Goal: Information Seeking & Learning: Learn about a topic

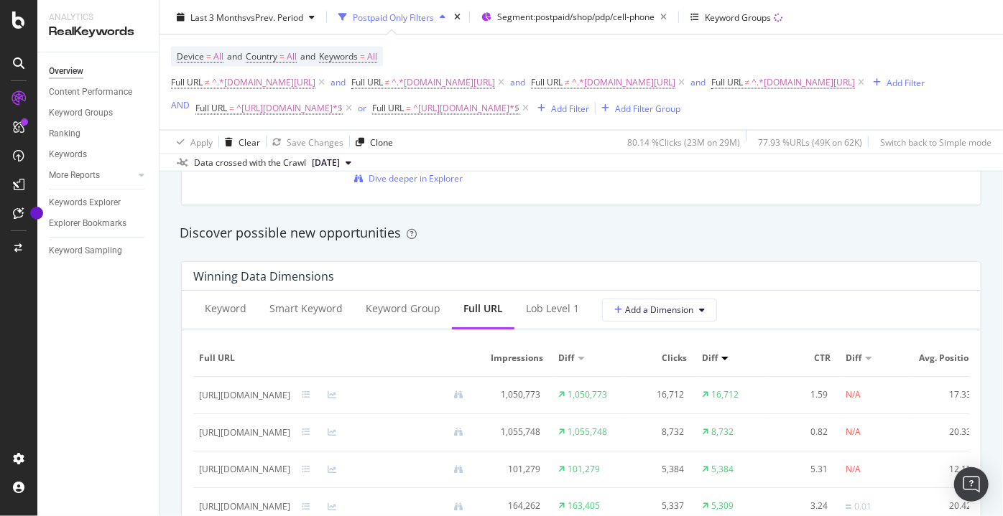
scroll to position [1175, 0]
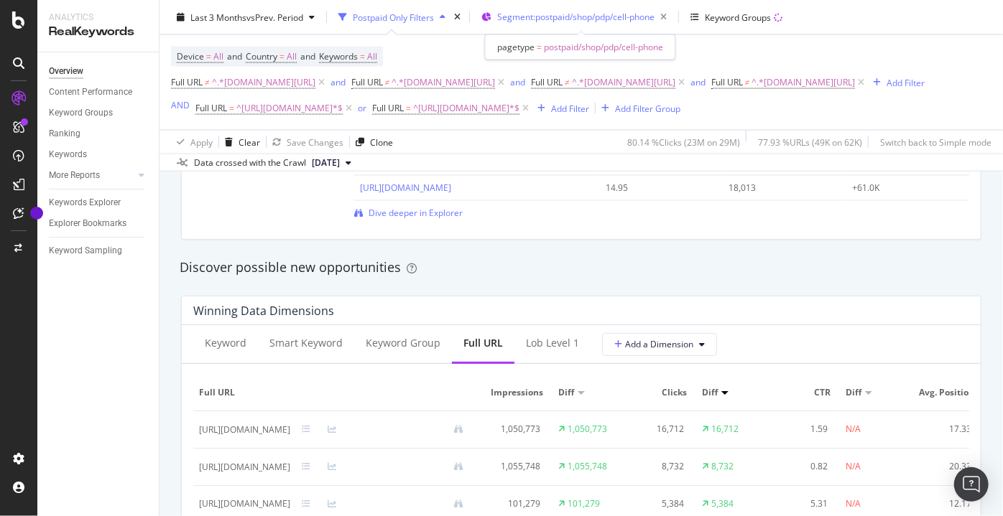
click at [538, 19] on span "Segment: postpaid/shop/pdp/cell-phone" at bounding box center [575, 17] width 157 height 12
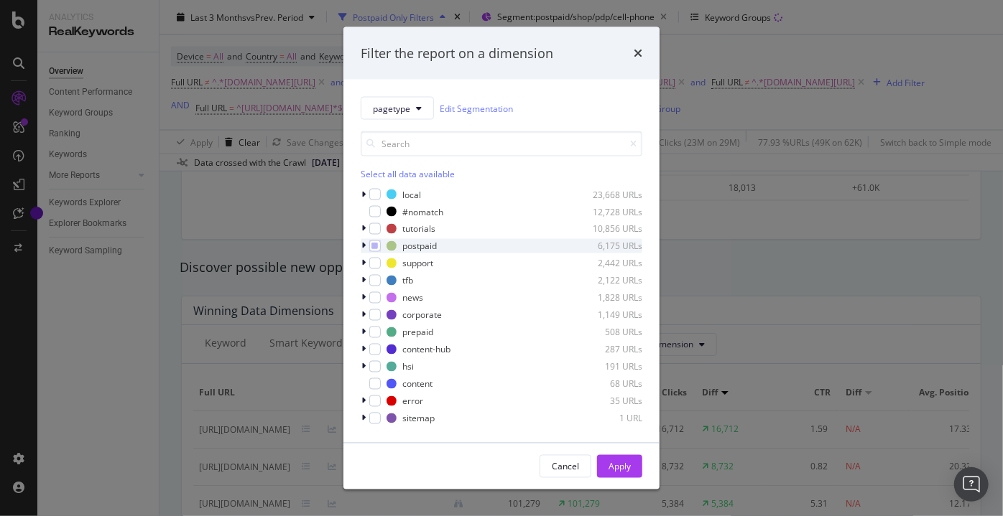
click at [363, 248] on icon "modal" at bounding box center [363, 246] width 4 height 9
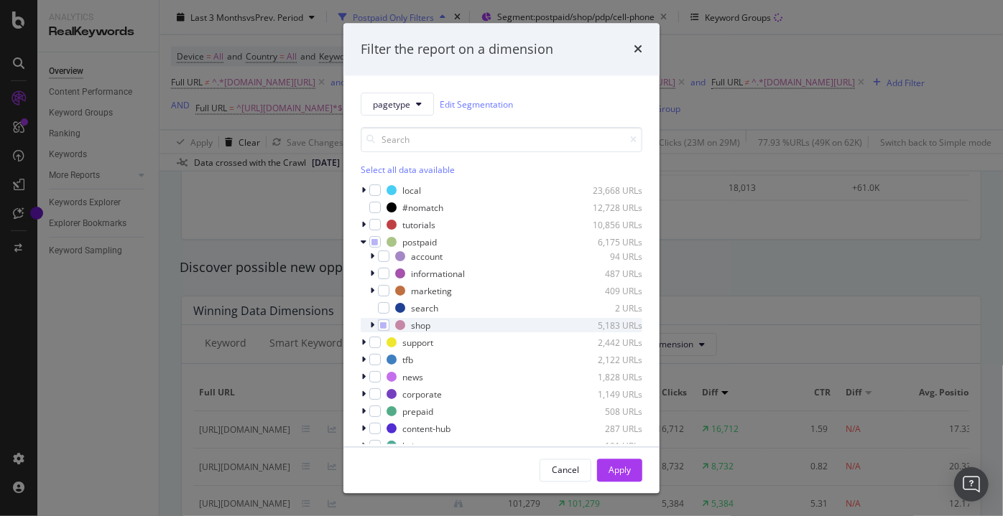
click at [373, 328] on icon "modal" at bounding box center [372, 326] width 4 height 9
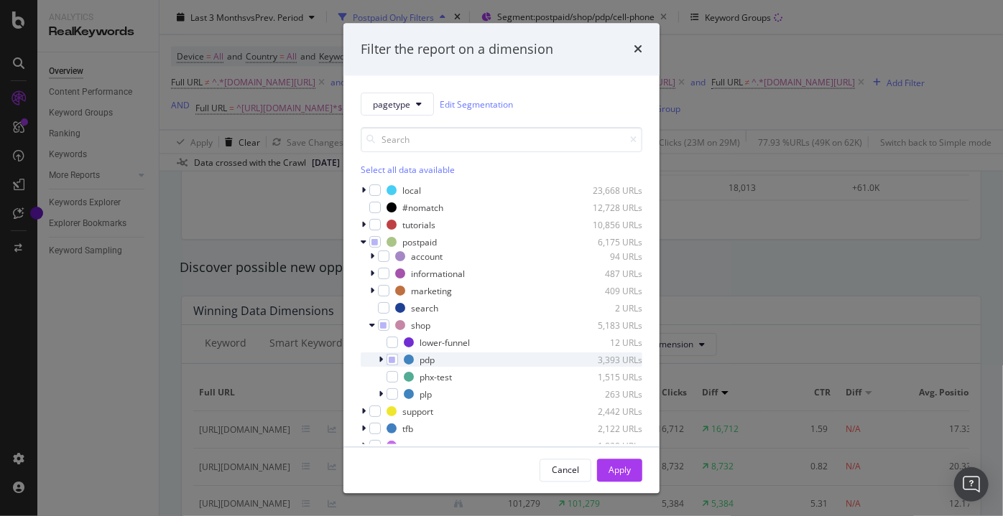
click at [381, 363] on icon "modal" at bounding box center [380, 360] width 4 height 9
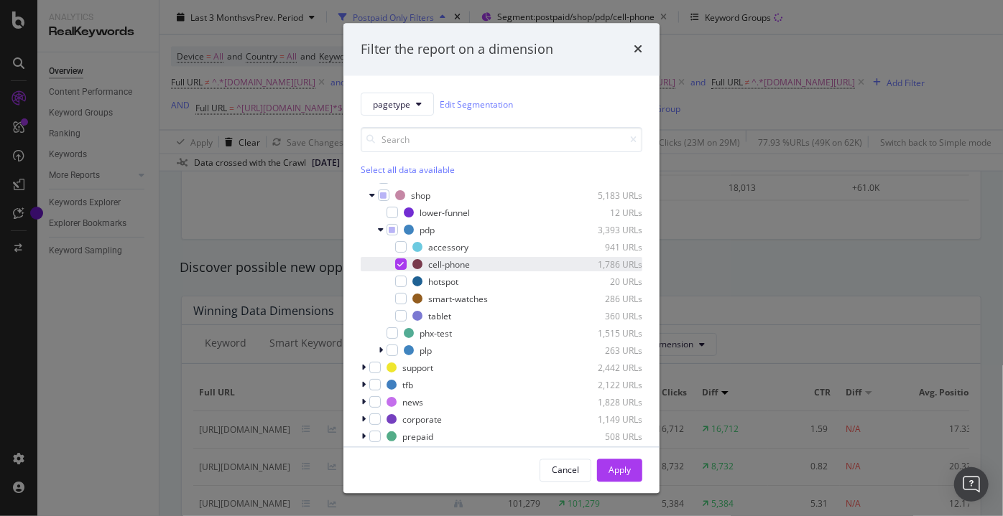
click at [399, 266] on icon "modal" at bounding box center [401, 264] width 6 height 7
click at [399, 298] on div "modal" at bounding box center [400, 299] width 11 height 11
click at [399, 315] on div "modal" at bounding box center [400, 316] width 11 height 11
click at [627, 473] on div "Apply" at bounding box center [619, 470] width 22 height 12
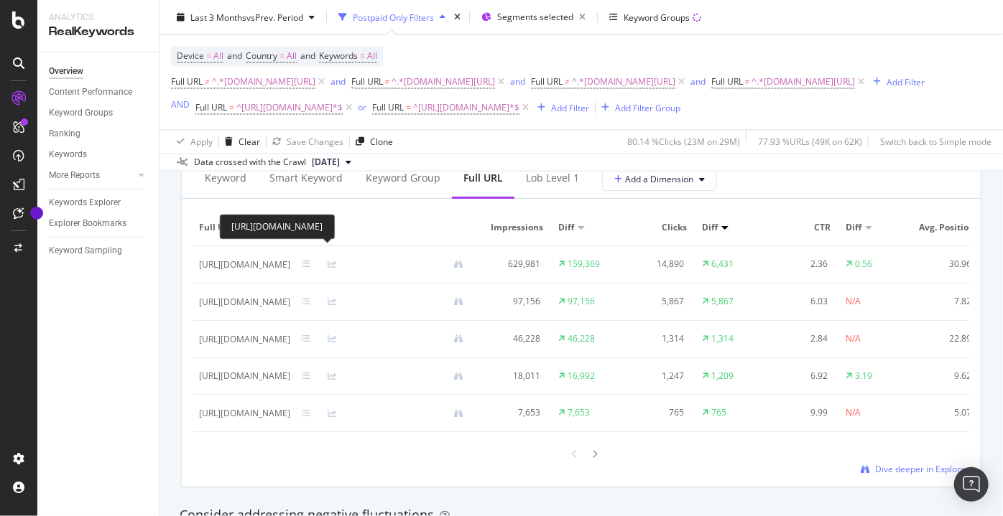
scroll to position [1371, 0]
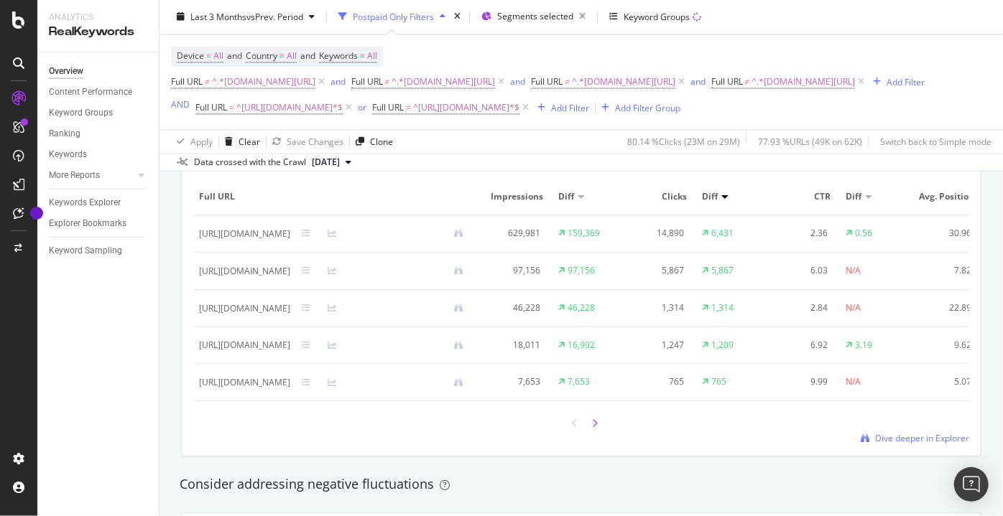
click at [592, 428] on icon at bounding box center [595, 423] width 6 height 9
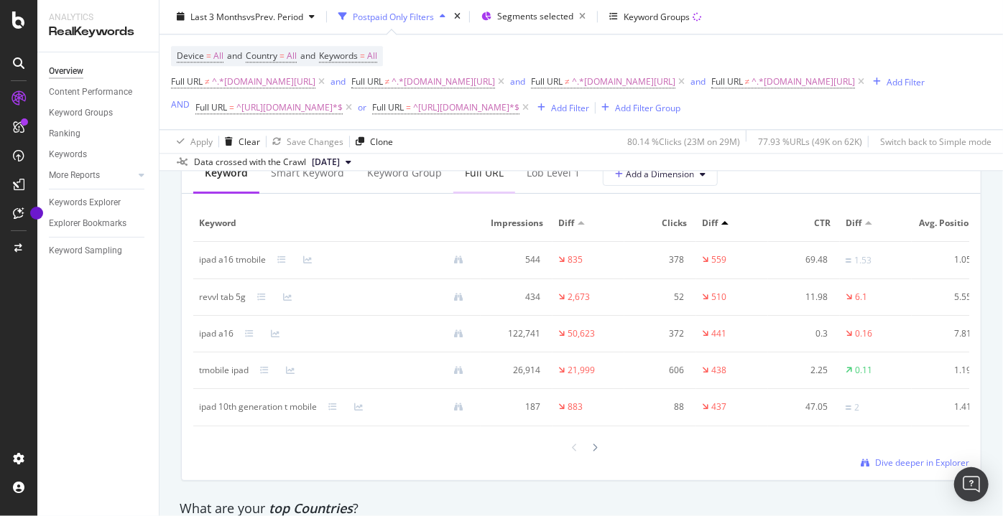
scroll to position [1632, 0]
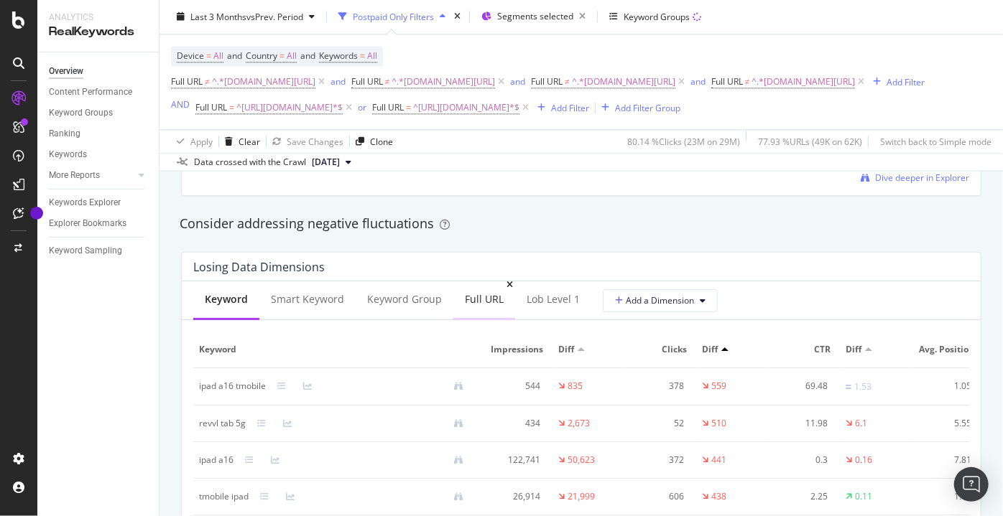
click at [475, 307] on div "Full URL" at bounding box center [484, 299] width 39 height 14
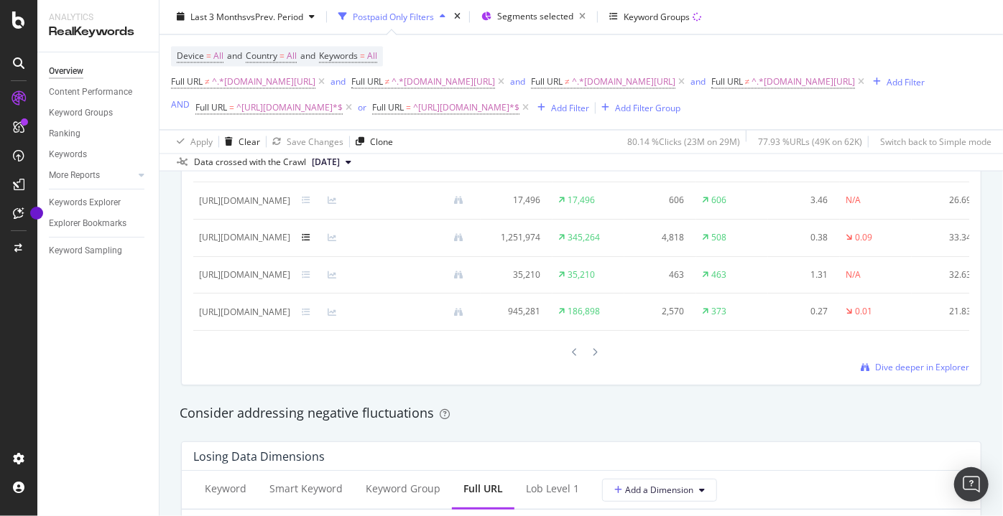
scroll to position [1371, 0]
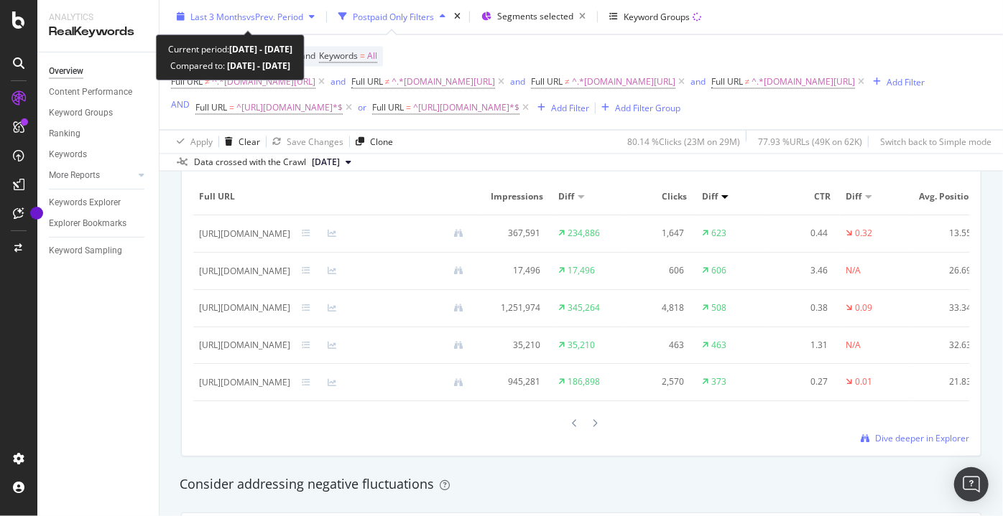
click at [241, 14] on span "Last 3 Months" at bounding box center [218, 17] width 56 height 12
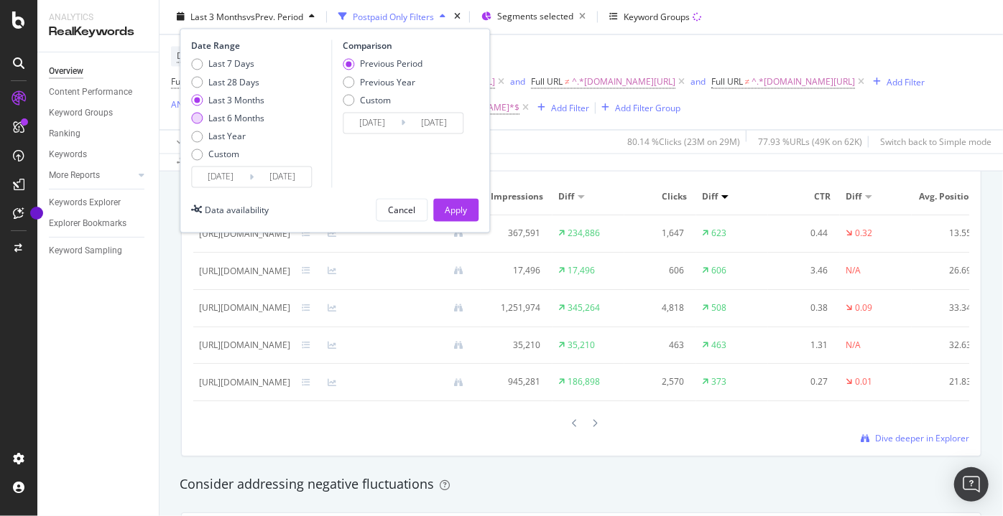
click at [238, 116] on div "Last 6 Months" at bounding box center [236, 119] width 56 height 12
type input "[DATE]"
click at [454, 226] on div "Date Range Last 7 Days Last 28 Days Last 3 Months Last 6 Months Last Year Custo…" at bounding box center [335, 131] width 310 height 205
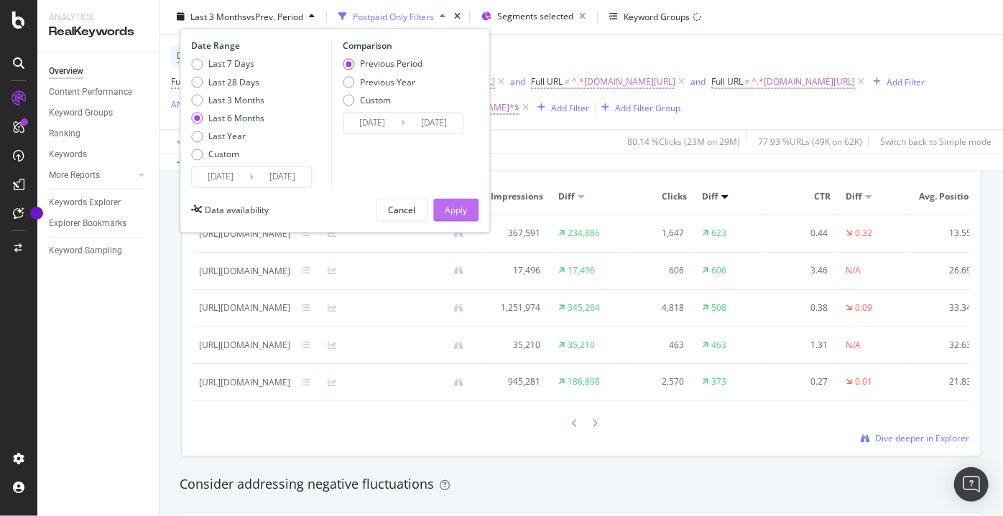
click at [453, 212] on div "Apply" at bounding box center [456, 210] width 22 height 12
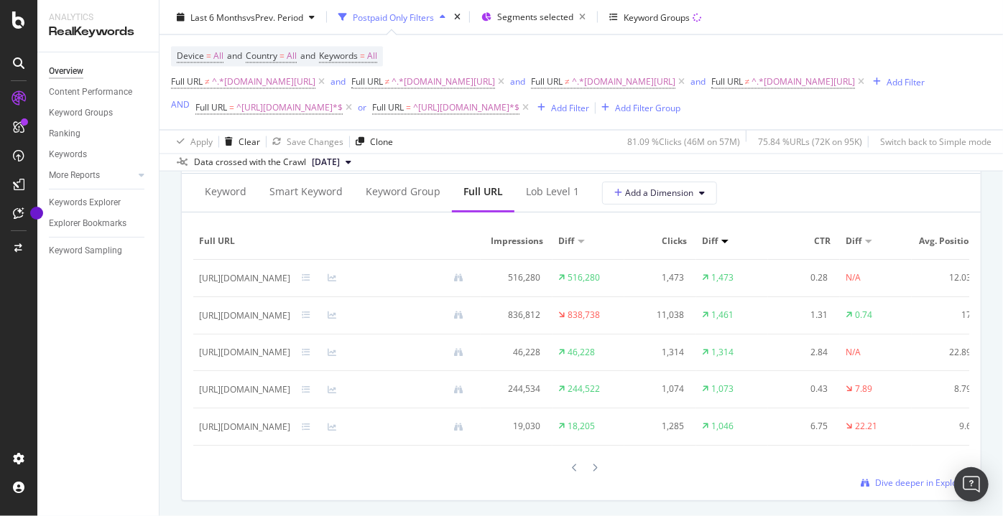
scroll to position [1306, 0]
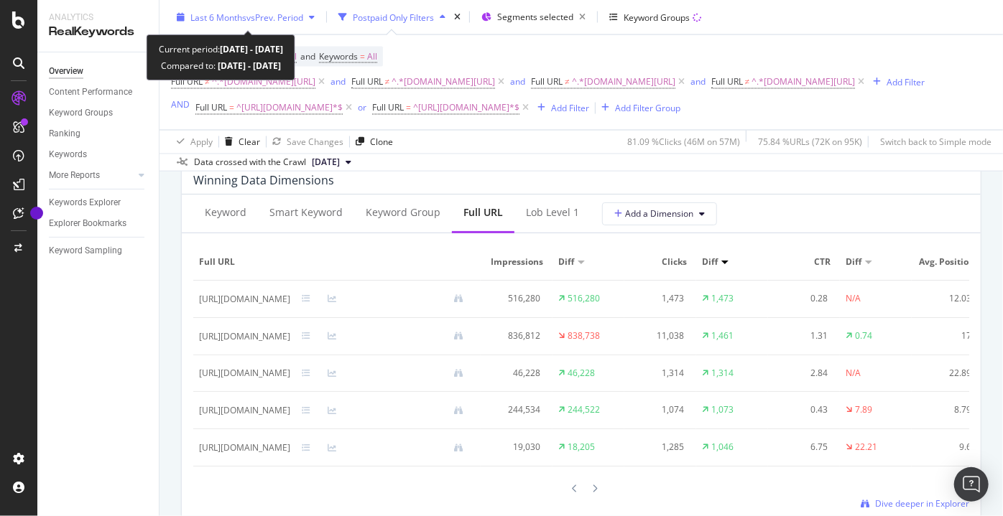
click at [274, 17] on span "vs Prev. Period" at bounding box center [274, 17] width 57 height 12
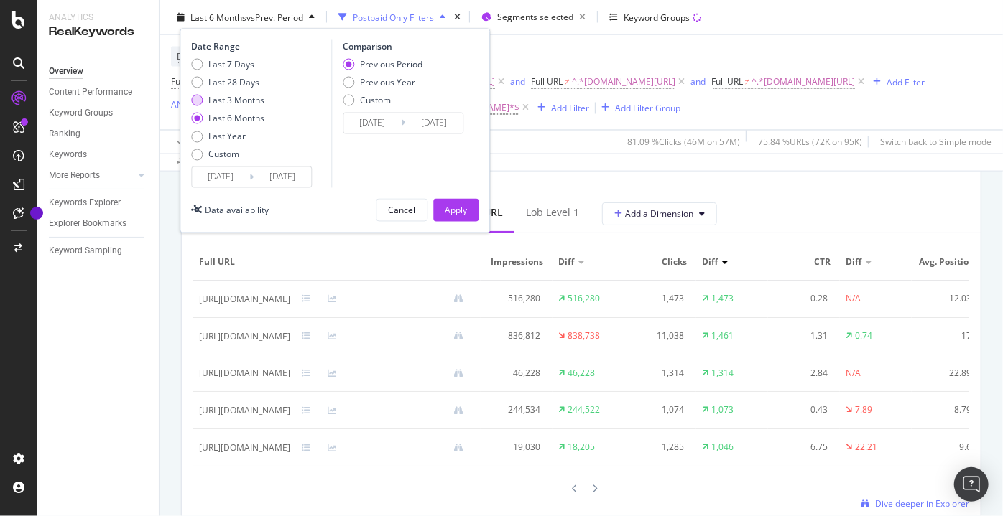
click at [239, 98] on div "Last 3 Months" at bounding box center [236, 100] width 56 height 12
type input "[DATE]"
click at [569, 498] on div at bounding box center [574, 488] width 13 height 19
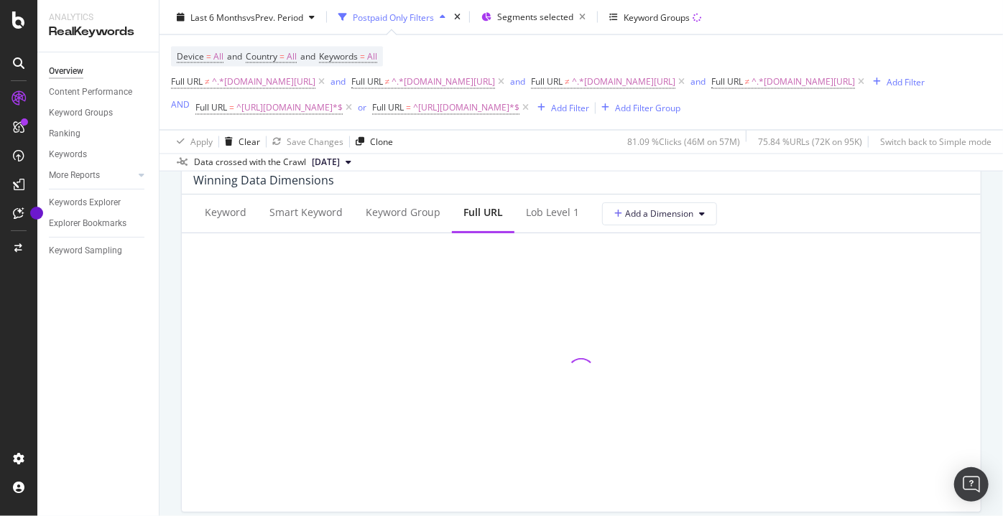
click at [569, 501] on div at bounding box center [581, 373] width 776 height 256
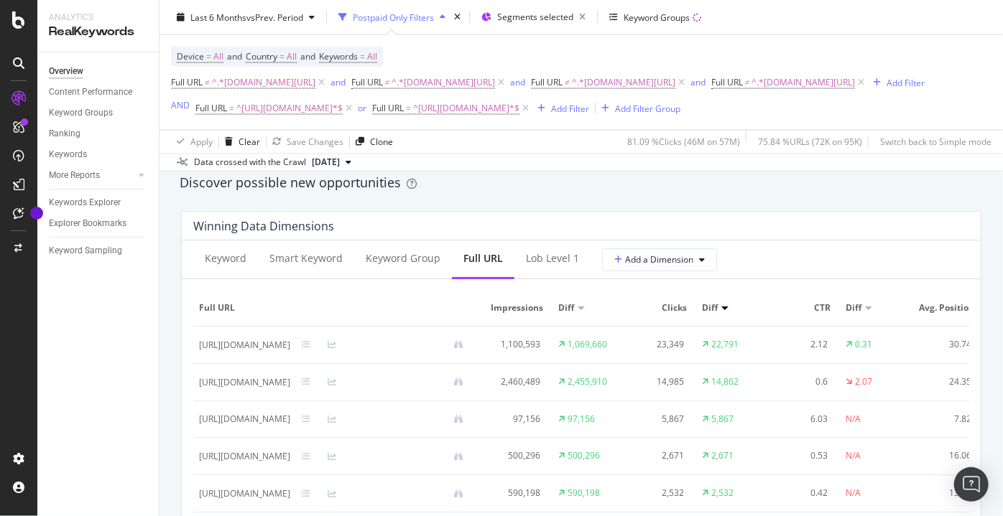
scroll to position [1240, 0]
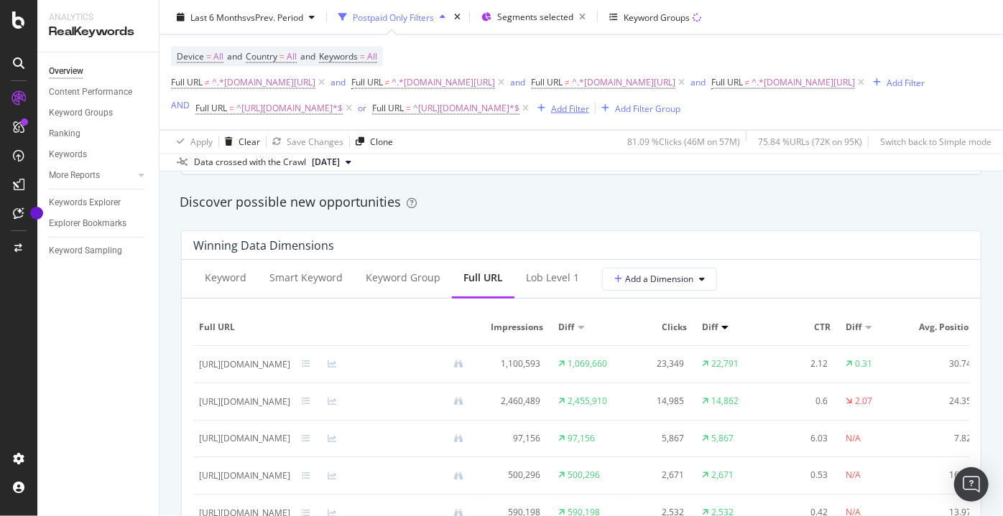
click at [545, 113] on icon "button" at bounding box center [541, 108] width 8 height 9
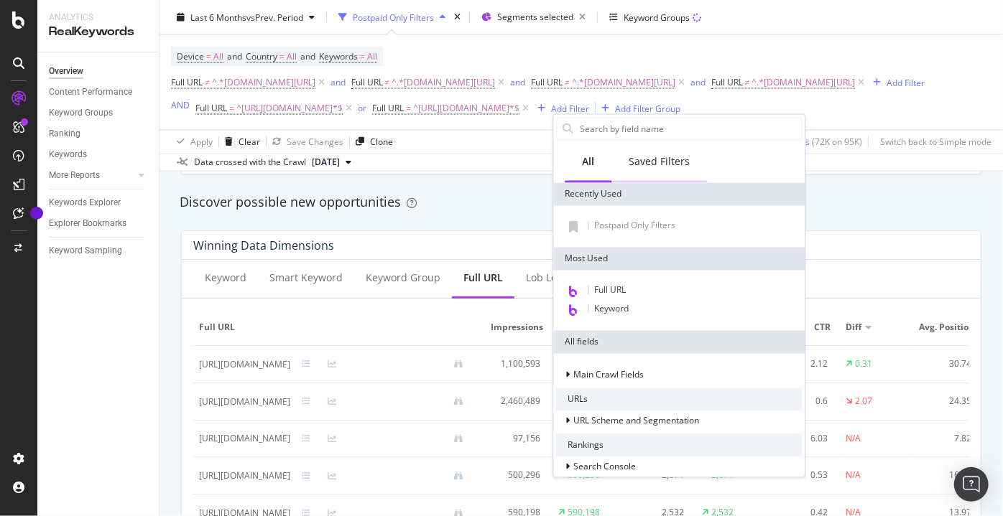
click at [654, 162] on div "Saved Filters" at bounding box center [658, 162] width 61 height 14
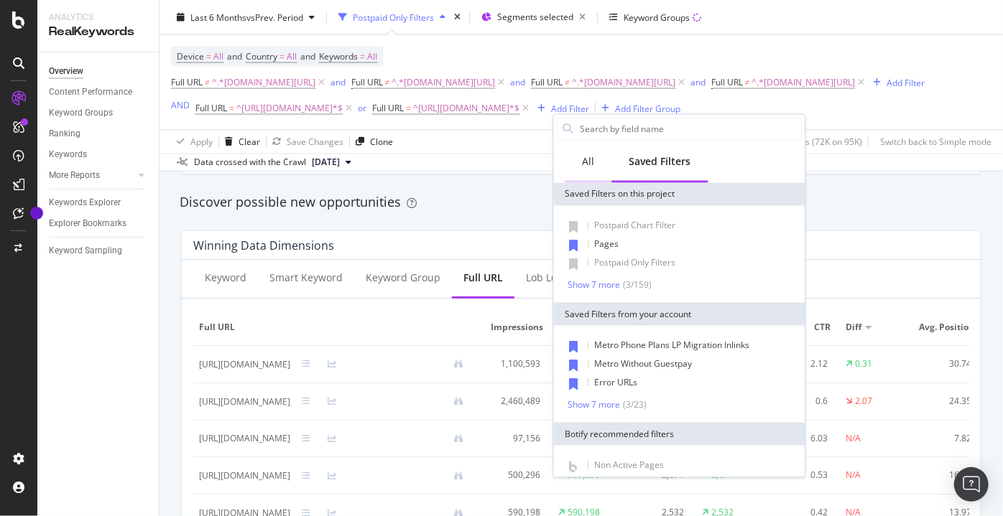
click at [600, 162] on div "All" at bounding box center [587, 163] width 47 height 39
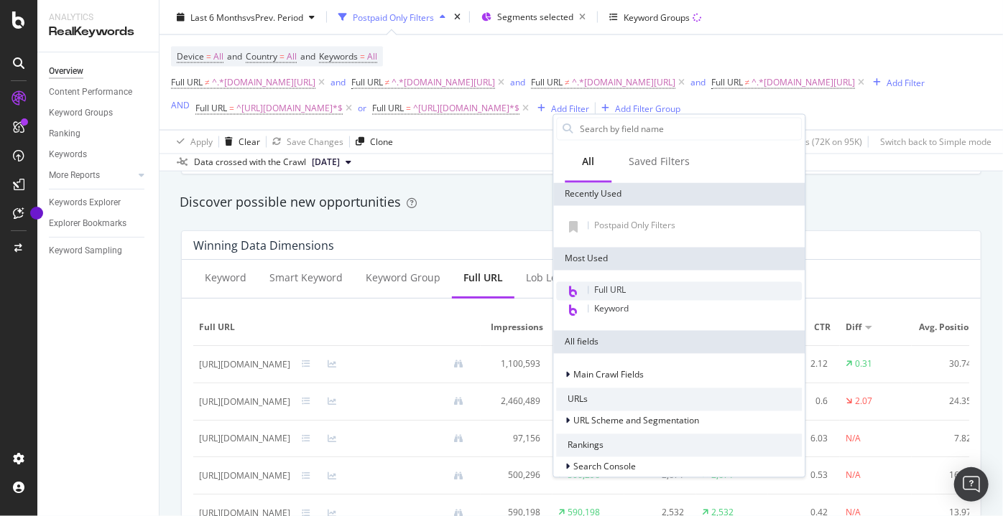
click at [625, 289] on span "Full URL" at bounding box center [610, 290] width 32 height 12
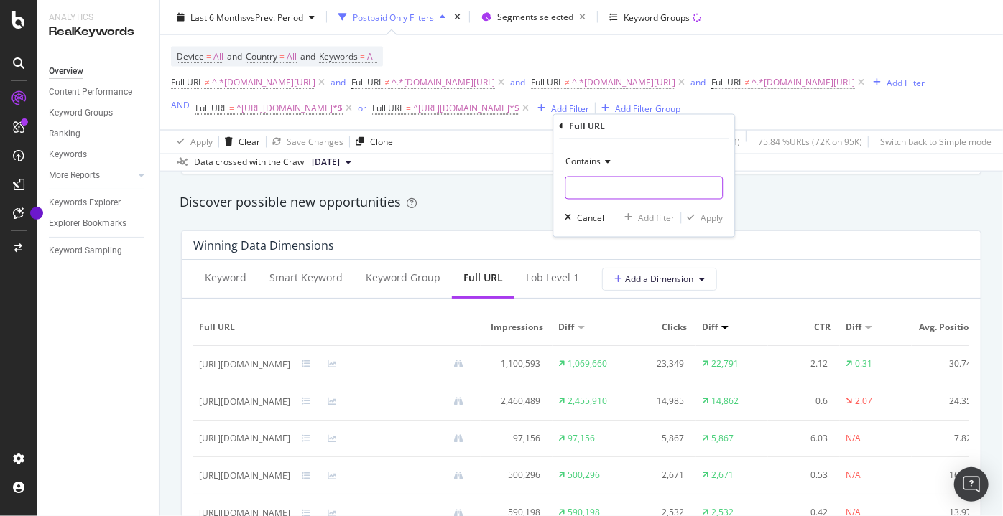
click at [599, 190] on input "text" at bounding box center [643, 188] width 157 height 23
type input "apple"
click at [710, 220] on div "Apply" at bounding box center [711, 218] width 22 height 12
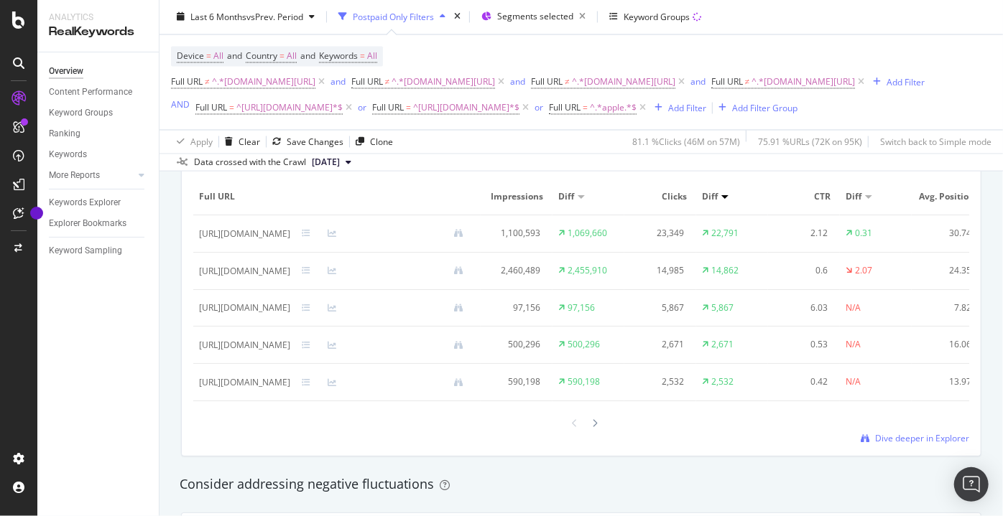
scroll to position [1240, 0]
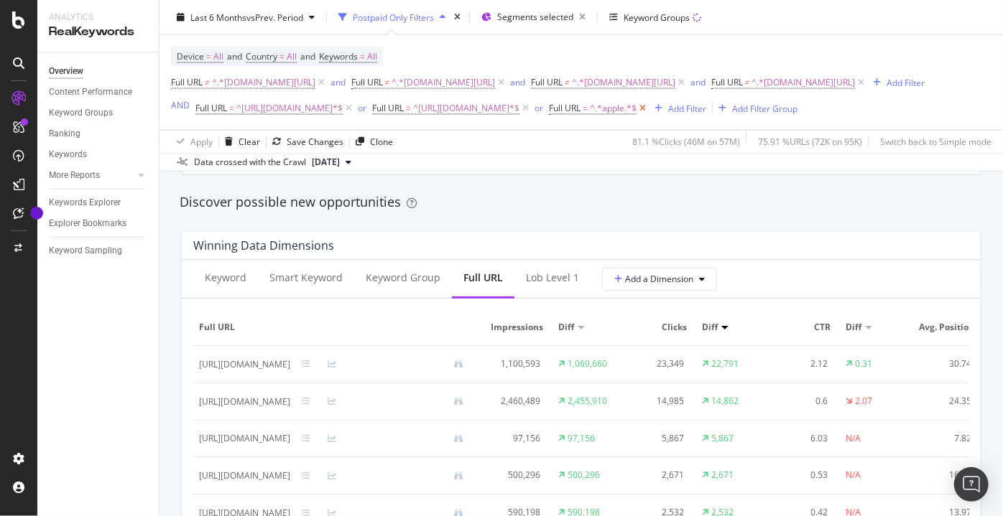
click at [649, 116] on icon at bounding box center [642, 108] width 12 height 14
click at [589, 114] on div "Add Filter" at bounding box center [570, 108] width 38 height 12
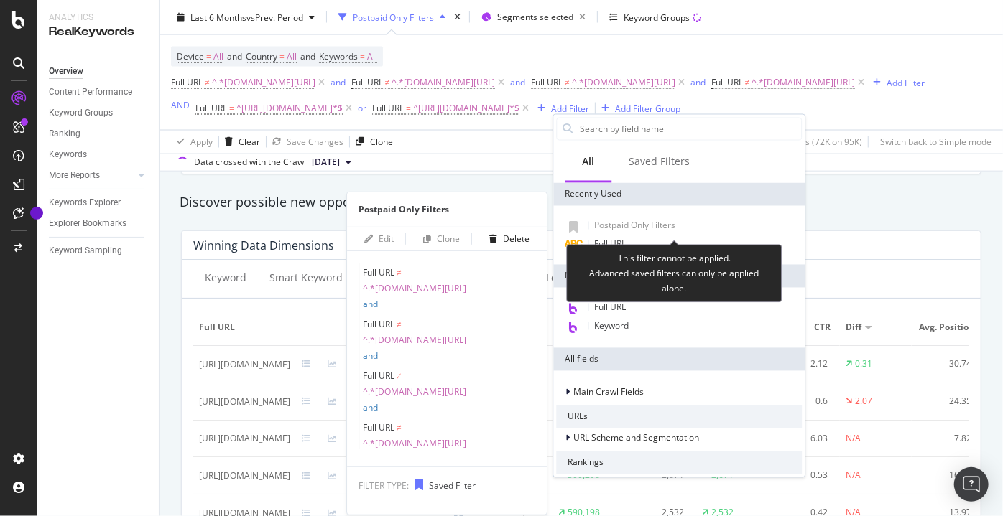
click at [856, 93] on div "Full URL ≠ ^.*[DOMAIN_NAME][URL] and Full URL ≠ ^.*[DOMAIN_NAME][URL] and Full …" at bounding box center [547, 83] width 753 height 20
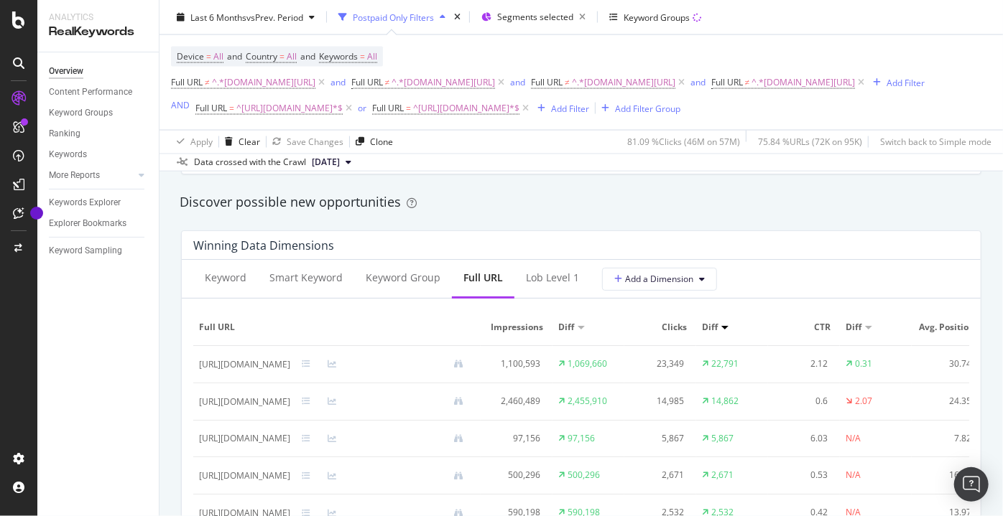
click at [868, 93] on div "Full URL ≠ ^.*[DOMAIN_NAME][URL] and Full URL ≠ ^.*[DOMAIN_NAME][URL] and Full …" at bounding box center [547, 83] width 753 height 20
click at [680, 114] on div "Add Filter Group" at bounding box center [647, 108] width 65 height 12
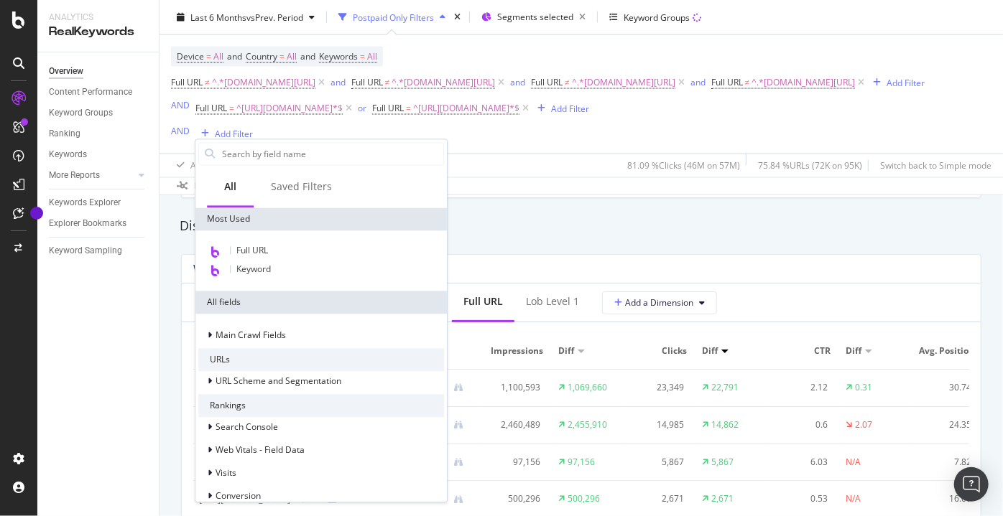
scroll to position [1264, 0]
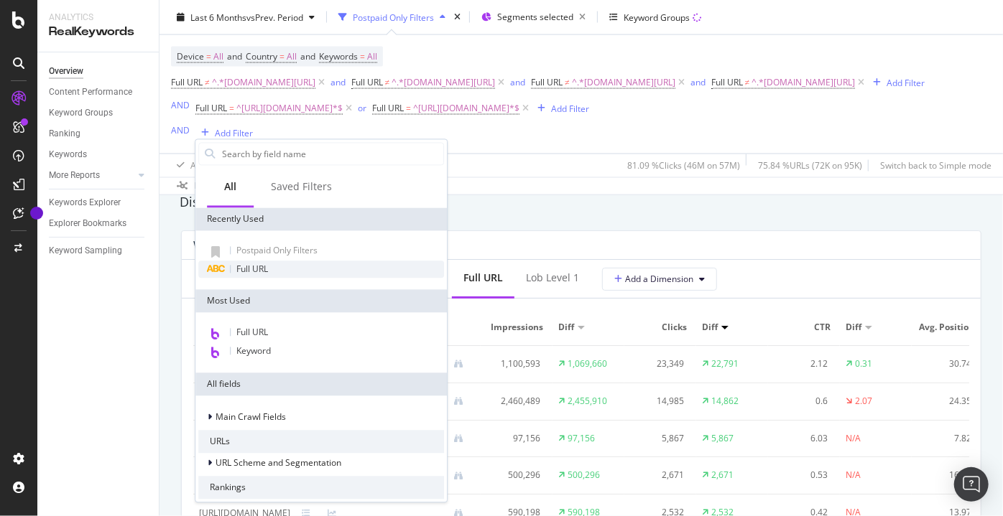
click at [271, 271] on div "Full URL" at bounding box center [321, 269] width 246 height 17
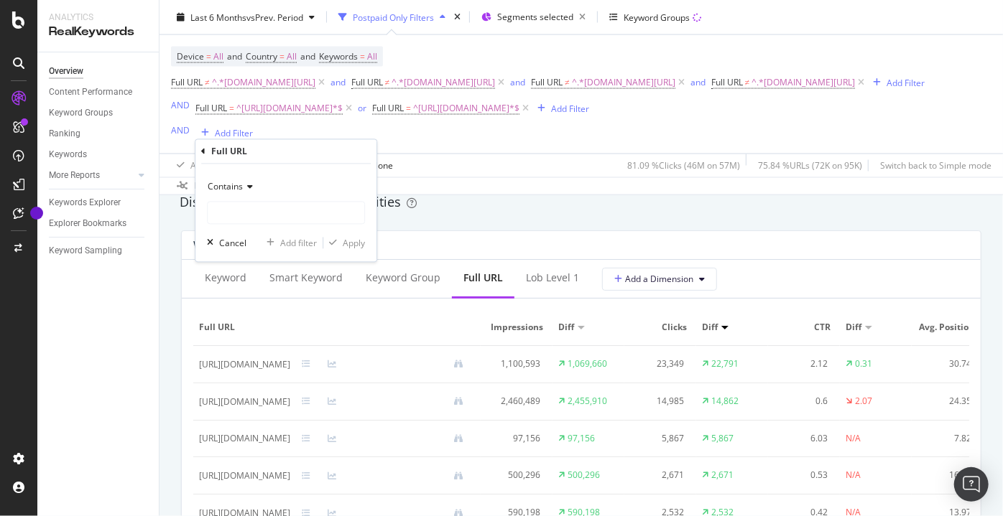
click at [234, 224] on div "Contains Cancel Add filter Apply" at bounding box center [285, 213] width 181 height 98
click at [238, 212] on input "text" at bounding box center [286, 213] width 157 height 23
type input "apple"
click at [358, 238] on div "Apply" at bounding box center [354, 243] width 22 height 12
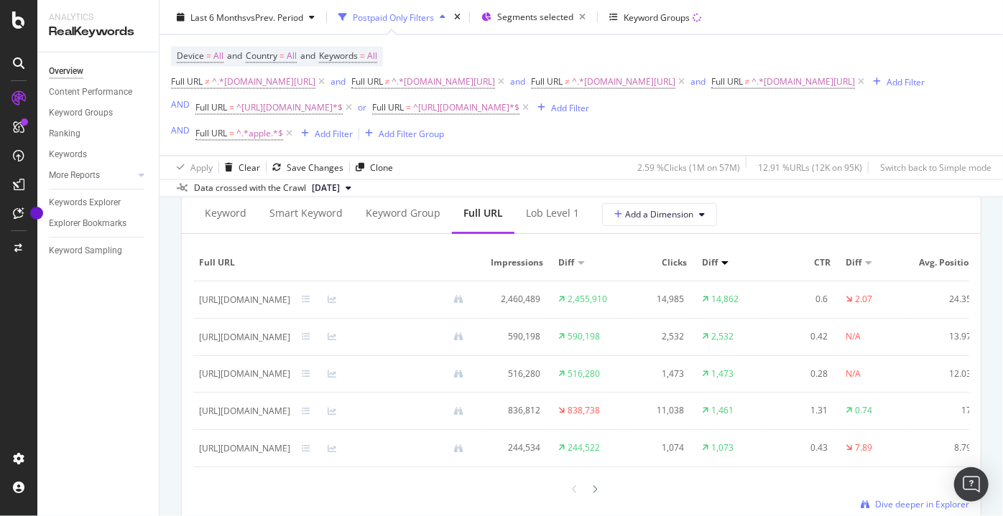
scroll to position [1396, 0]
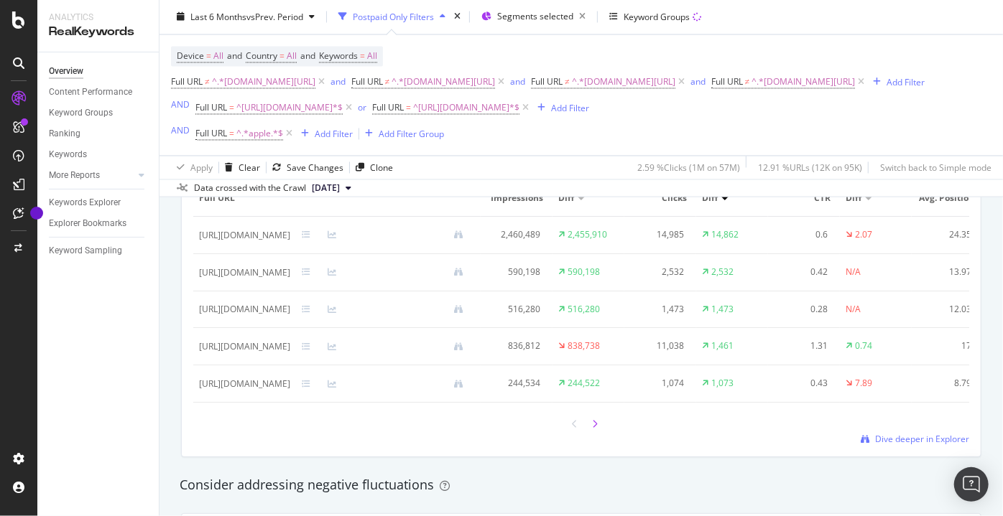
click at [592, 429] on icon at bounding box center [595, 424] width 6 height 9
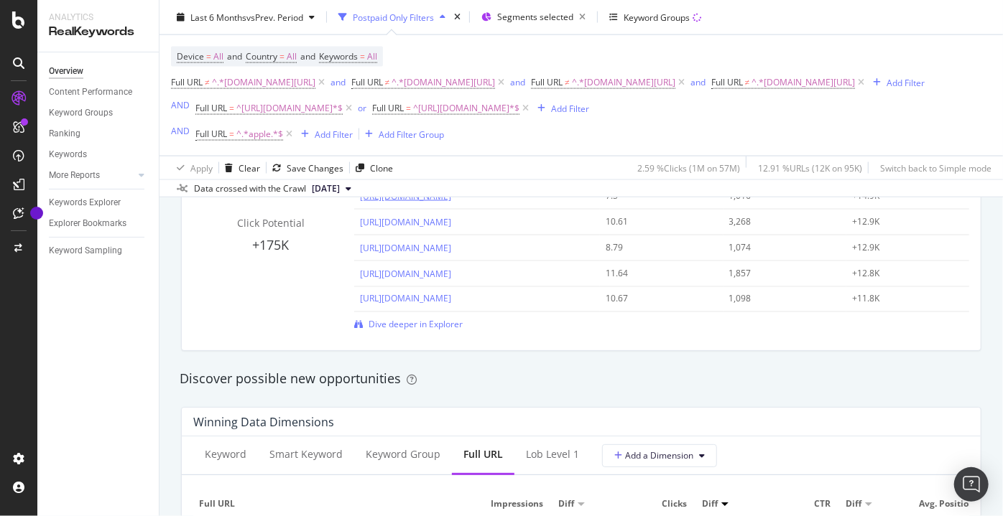
scroll to position [1070, 0]
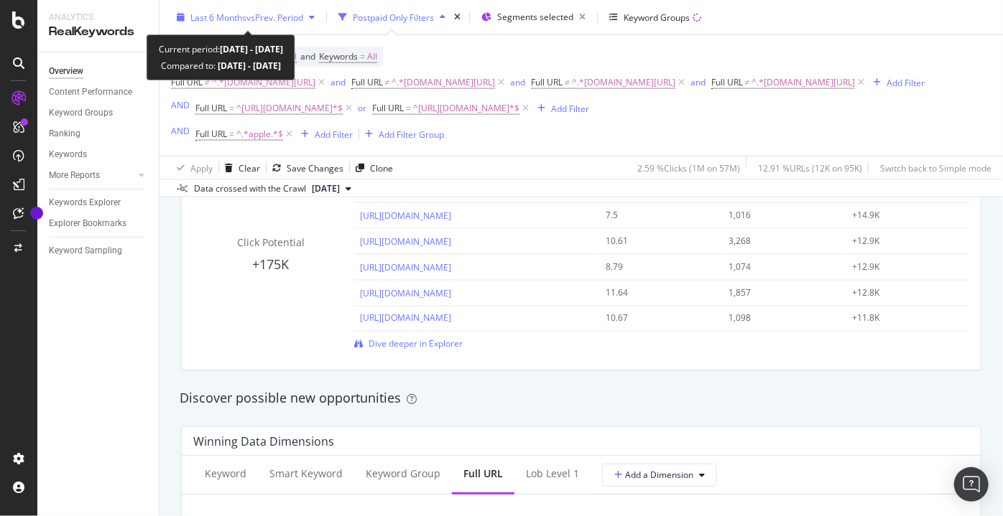
click at [285, 14] on span "vs Prev. Period" at bounding box center [274, 17] width 57 height 12
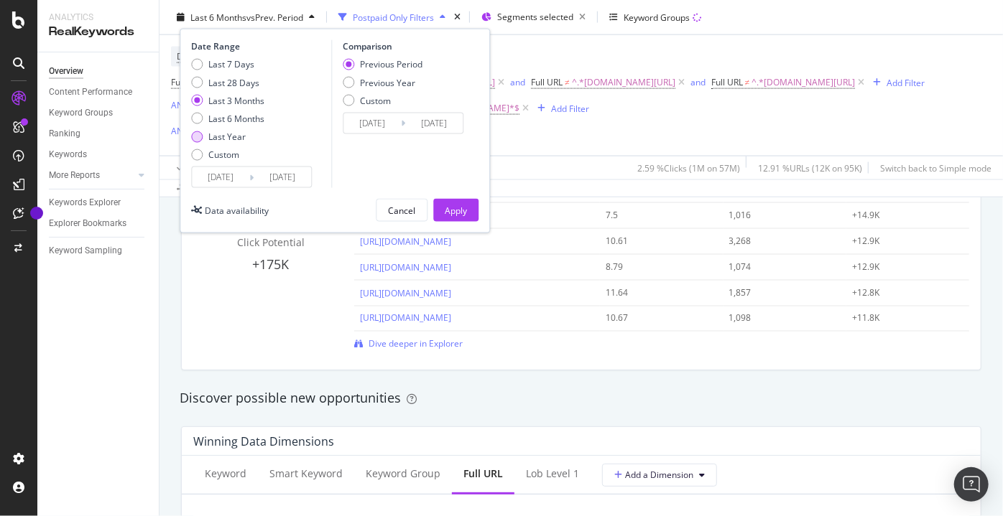
click at [222, 139] on div "Last Year" at bounding box center [226, 137] width 37 height 12
type input "[DATE]"
click at [455, 211] on div "Apply" at bounding box center [456, 210] width 22 height 12
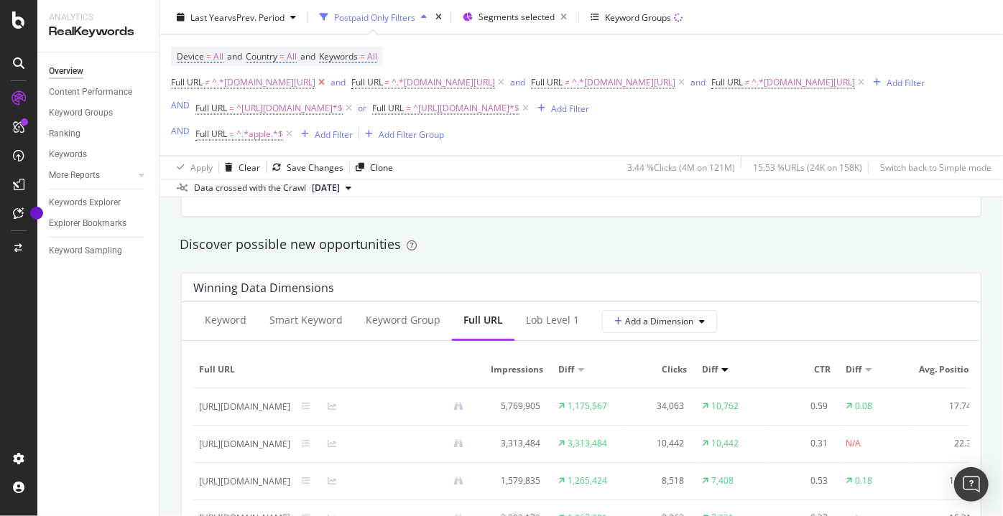
scroll to position [1201, 0]
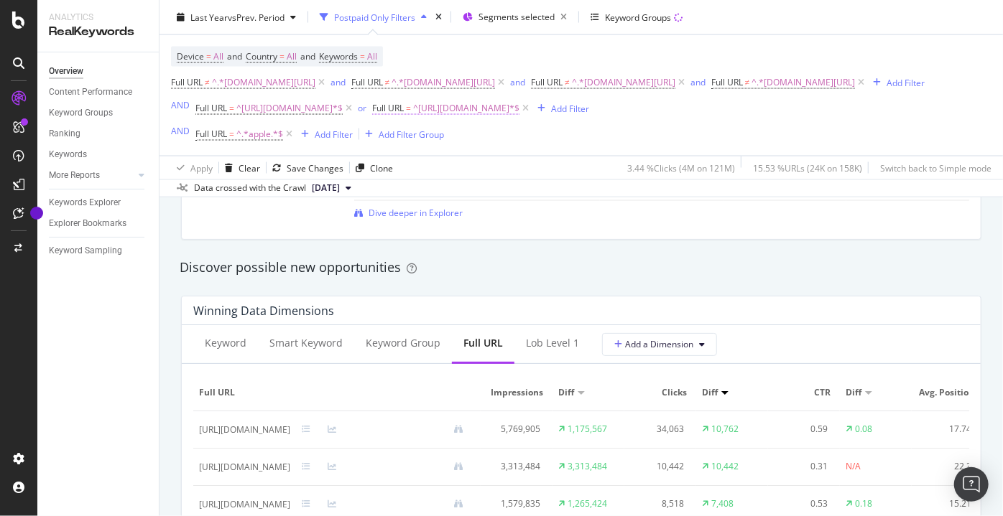
click at [508, 118] on span "^[URL][DOMAIN_NAME]*$" at bounding box center [466, 108] width 106 height 20
click at [259, 144] on span "^.*apple.*$" at bounding box center [259, 134] width 47 height 20
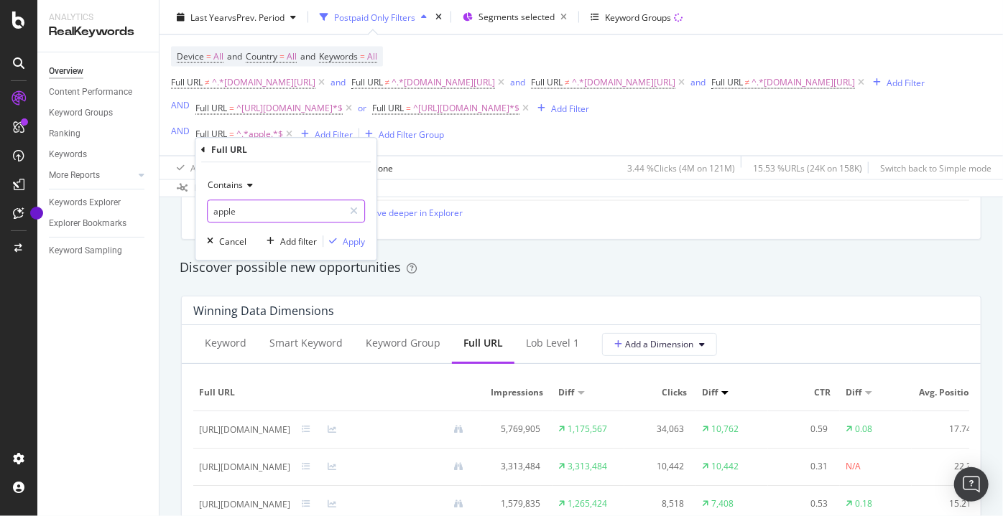
click at [279, 213] on input "apple" at bounding box center [276, 211] width 136 height 23
type input "apple-watch"
click at [352, 244] on div "Apply" at bounding box center [354, 242] width 22 height 12
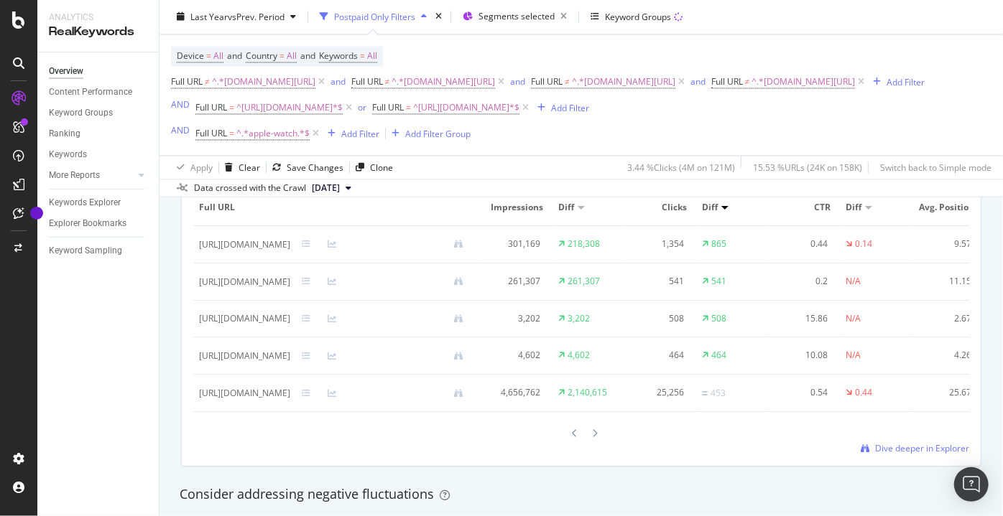
scroll to position [1396, 0]
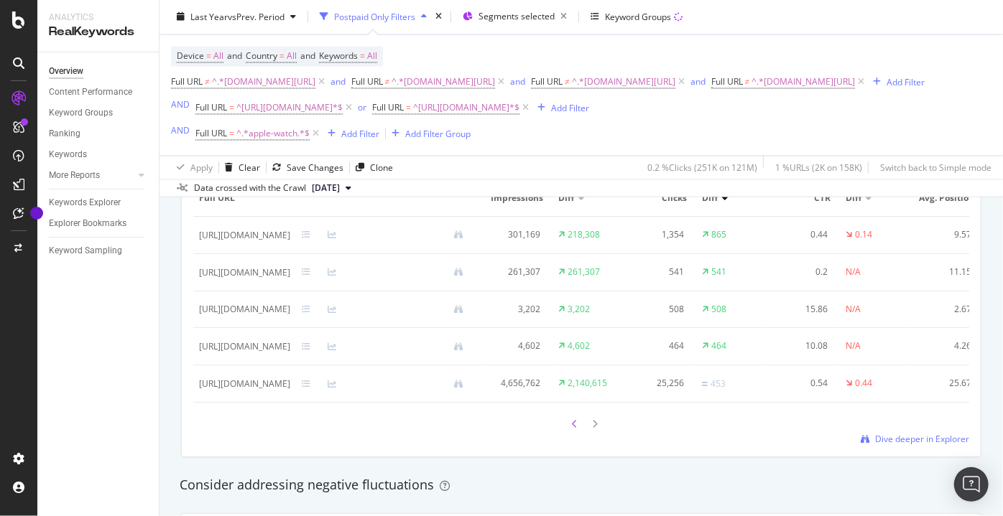
click at [561, 434] on div at bounding box center [581, 423] width 40 height 19
click at [569, 434] on div at bounding box center [574, 423] width 13 height 19
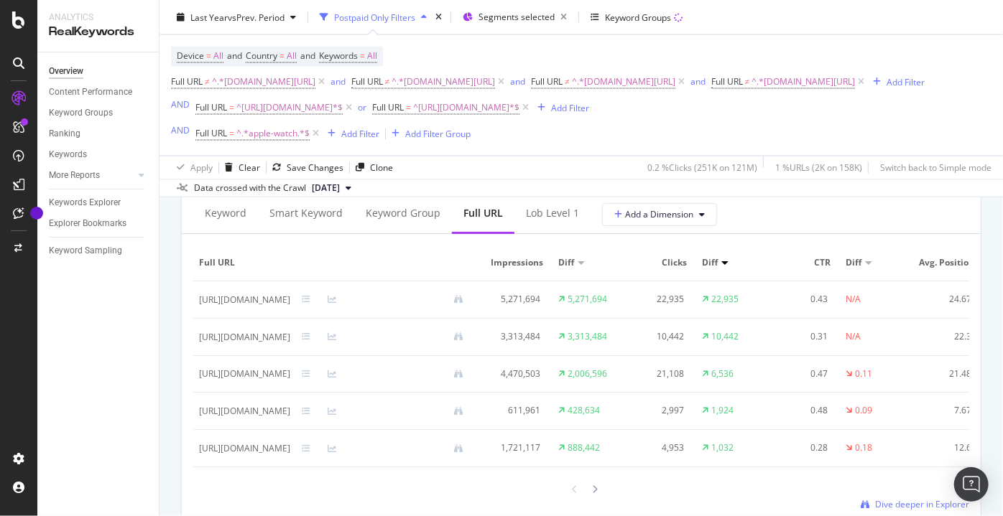
scroll to position [1265, 0]
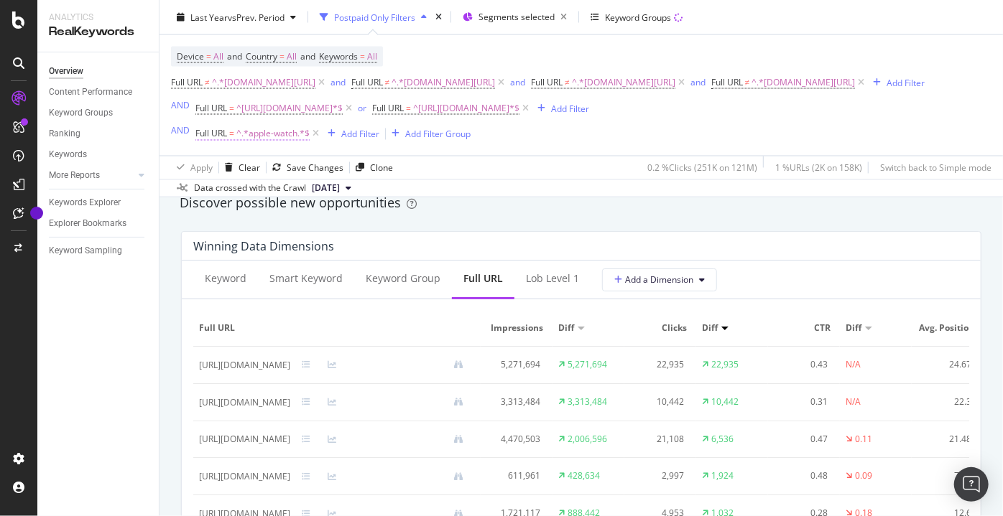
click at [282, 144] on span "^.*apple-watch.*$" at bounding box center [272, 134] width 73 height 20
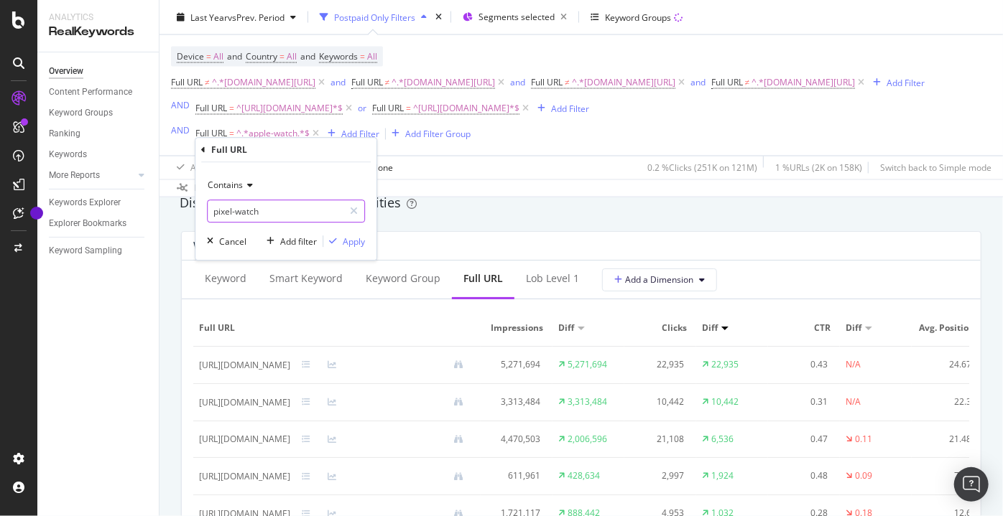
type input "pixel-watch"
click at [346, 238] on div "Apply" at bounding box center [354, 242] width 22 height 12
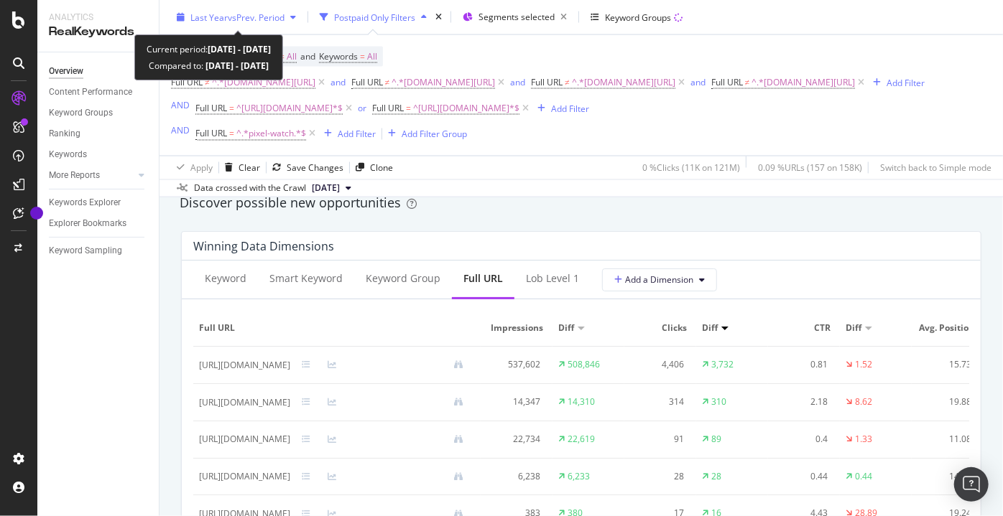
click at [229, 24] on div "Last Year vs Prev. Period" at bounding box center [236, 17] width 131 height 22
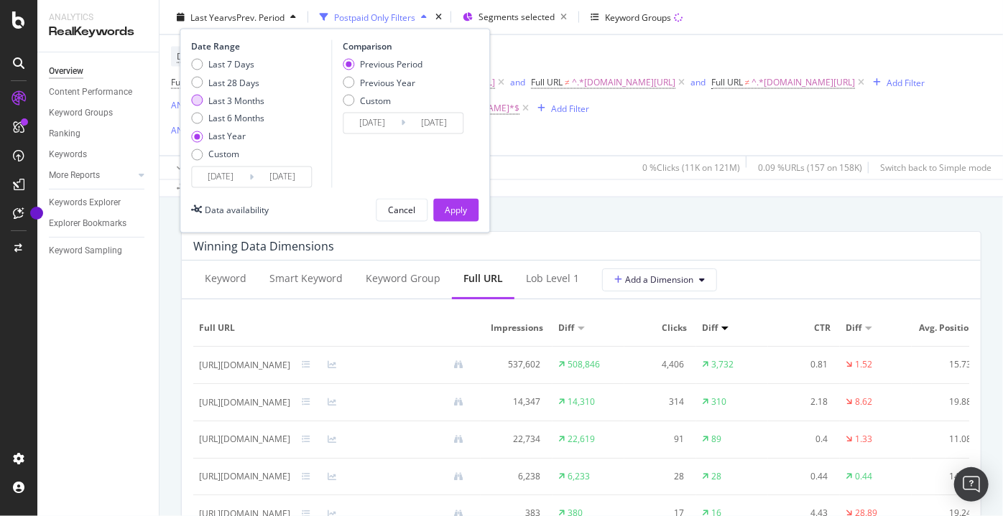
click at [213, 101] on div "Last 3 Months" at bounding box center [236, 100] width 56 height 12
type input "[DATE]"
click at [450, 214] on div "Apply" at bounding box center [456, 210] width 22 height 12
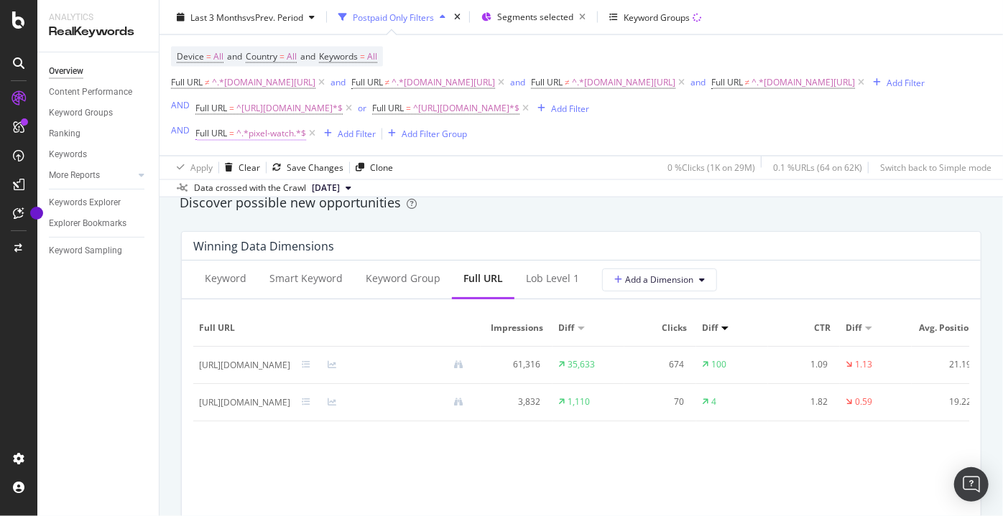
click at [279, 144] on span "^.*pixel-watch.*$" at bounding box center [271, 134] width 70 height 20
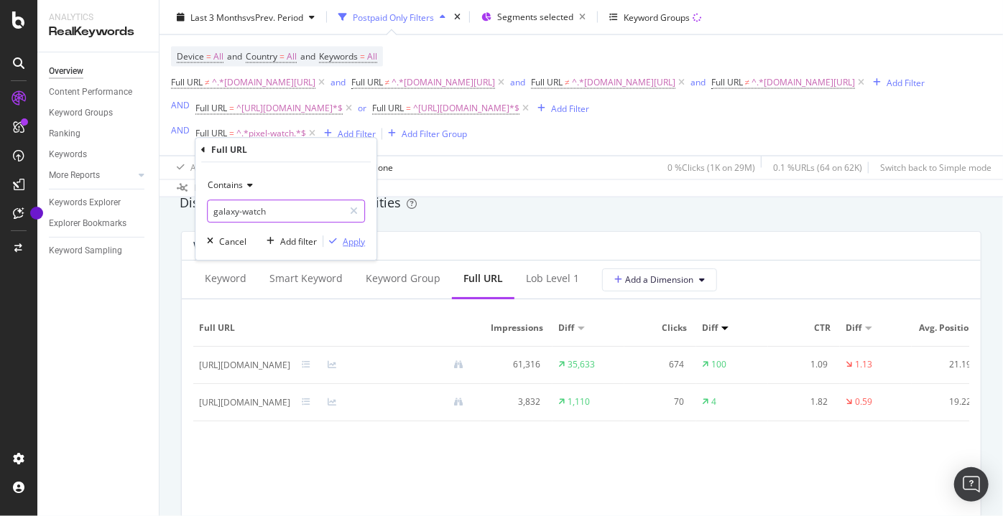
type input "galaxy-watch"
click at [361, 236] on div "Apply" at bounding box center [354, 242] width 22 height 12
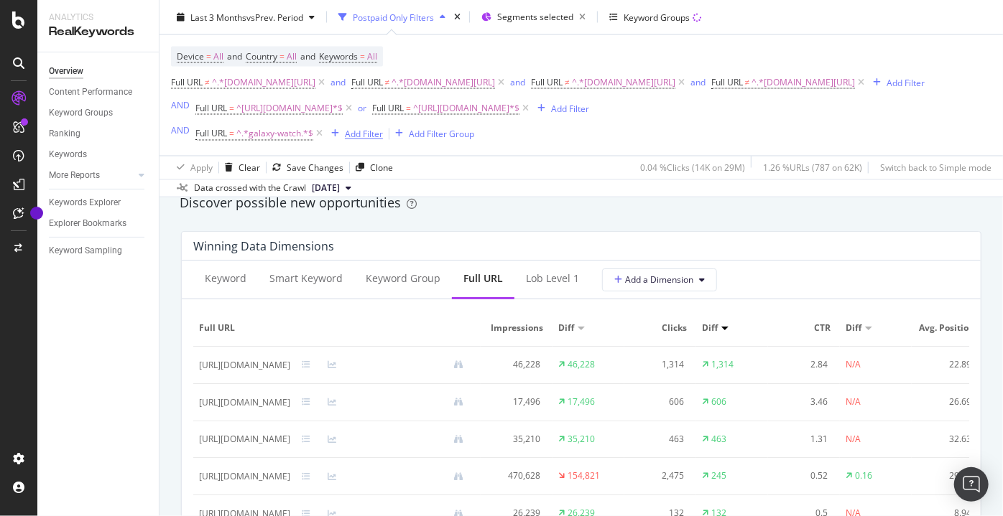
click at [359, 140] on div "Add Filter" at bounding box center [364, 134] width 38 height 12
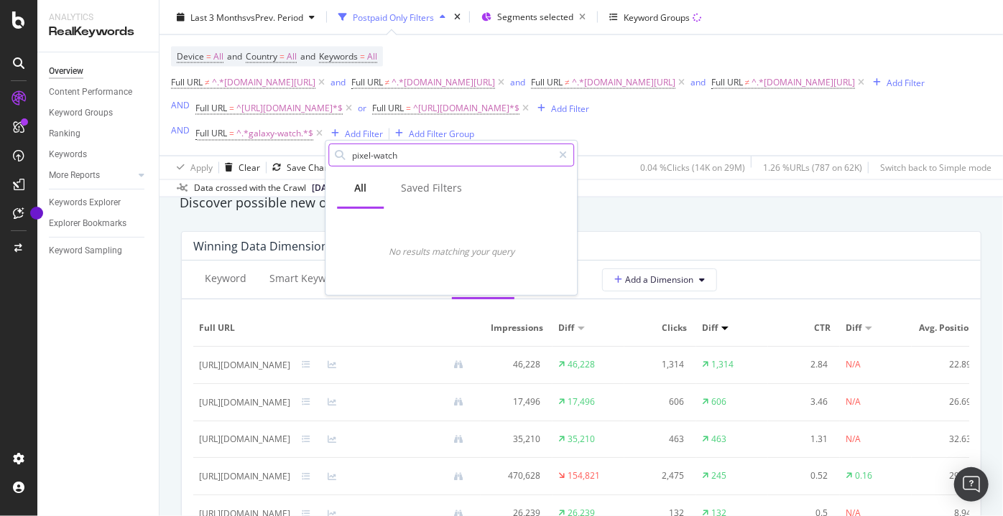
click at [401, 152] on input "pixel-watch" at bounding box center [451, 155] width 202 height 22
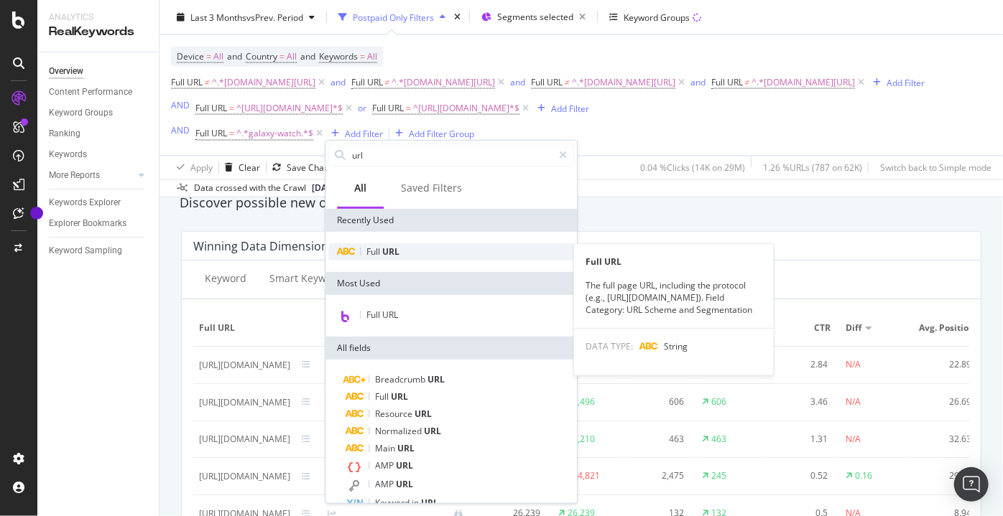
type input "url"
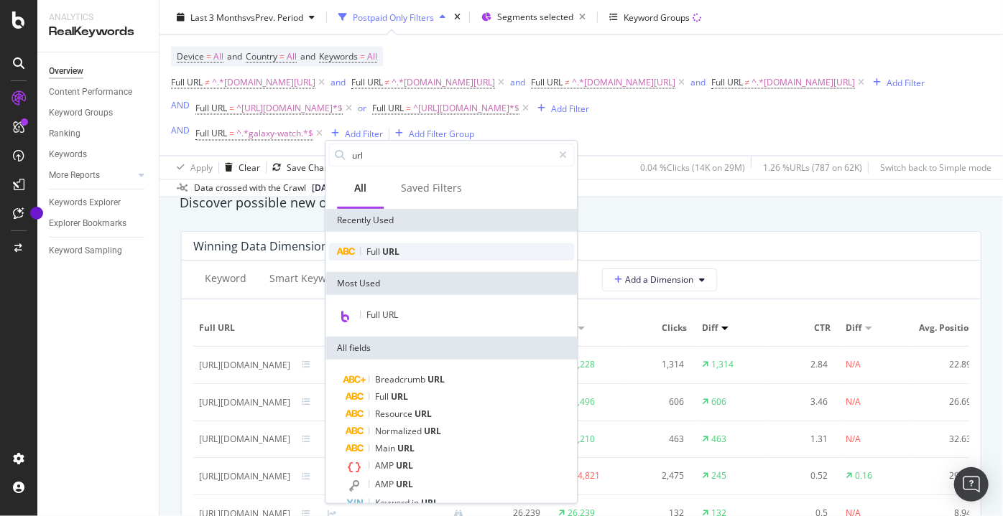
click at [432, 248] on div "Full URL" at bounding box center [451, 251] width 246 height 17
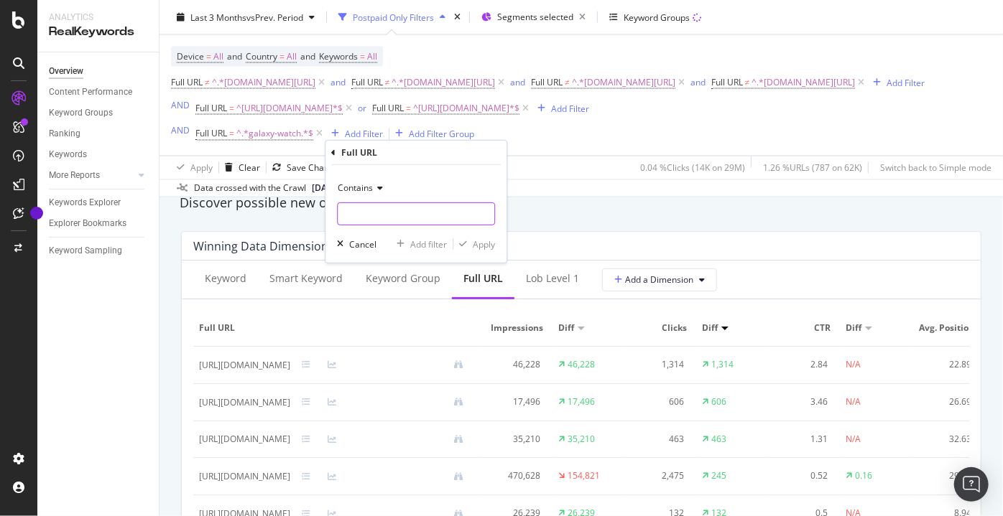
click at [437, 223] on input "text" at bounding box center [416, 214] width 157 height 23
type input "pixel-watch"
click at [483, 248] on div "Apply" at bounding box center [484, 244] width 22 height 12
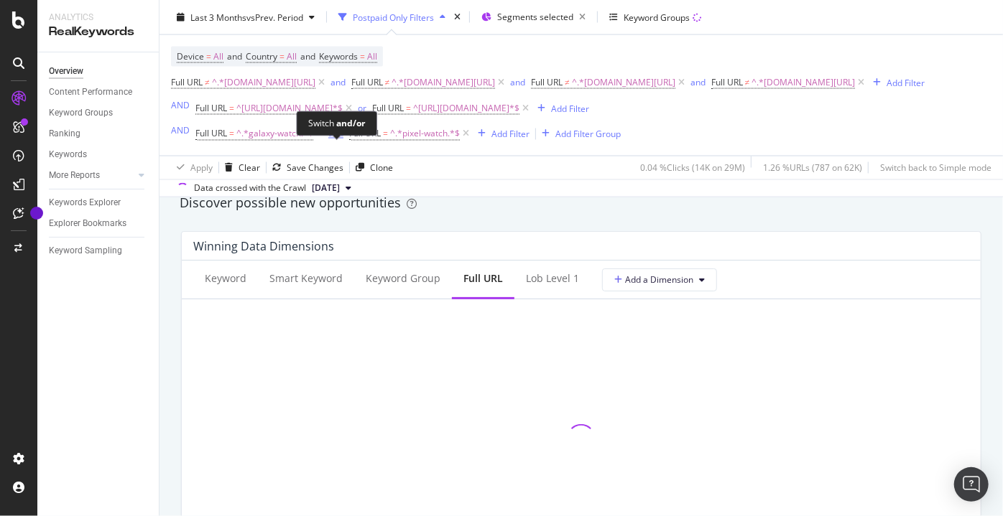
click at [334, 140] on div "and" at bounding box center [335, 134] width 15 height 12
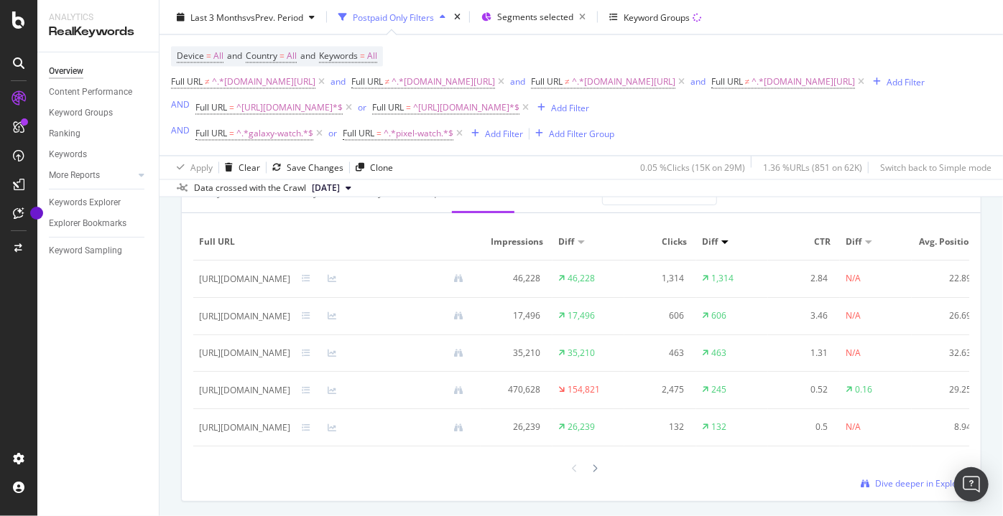
scroll to position [1331, 0]
